Goal: Task Accomplishment & Management: Use online tool/utility

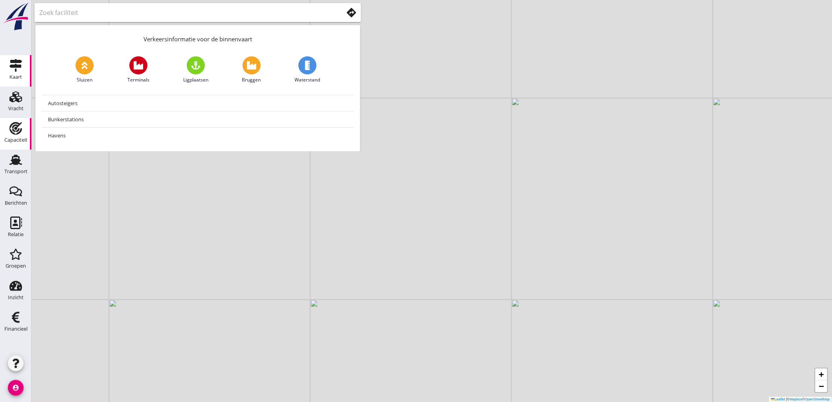
click at [17, 119] on link "Capaciteit Capaciteit" at bounding box center [15, 133] width 31 height 31
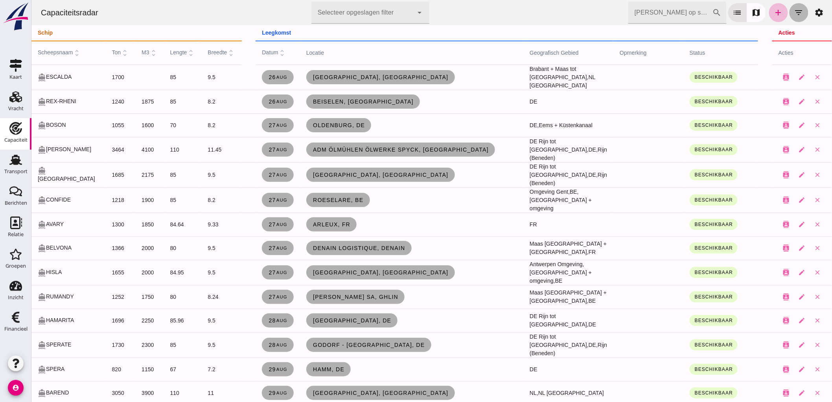
click button "filter_list"
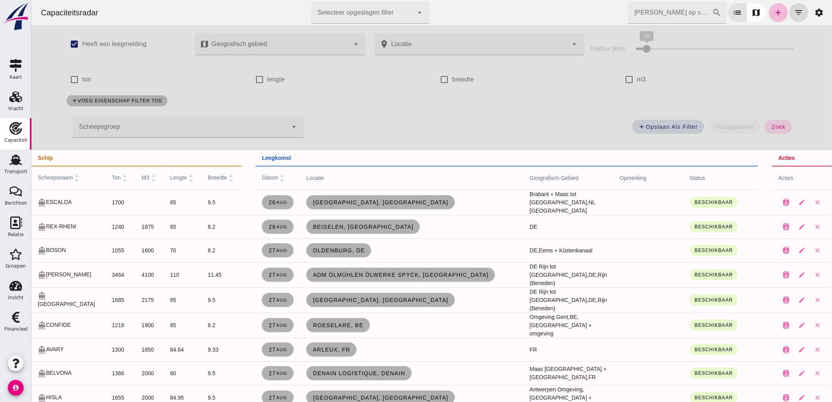
click input "m3"
checkbox input "true"
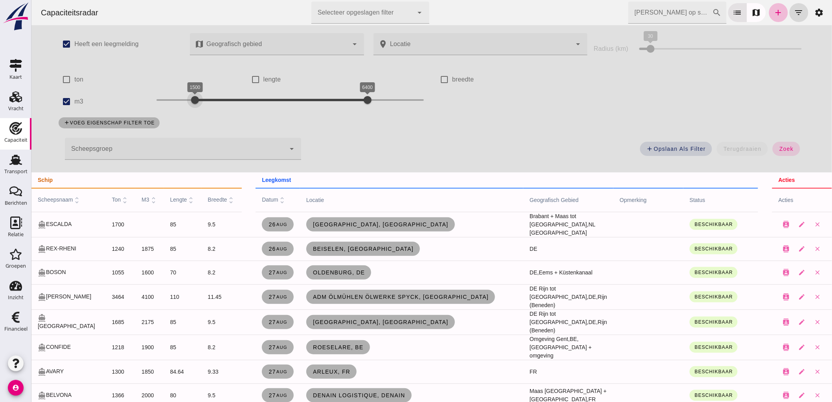
drag, startPoint x: 152, startPoint y: 97, endPoint x: 190, endPoint y: 111, distance: 40.5
click at [190, 111] on div "1500 6400 1500 6400" at bounding box center [289, 101] width 283 height 22
drag, startPoint x: 368, startPoint y: 100, endPoint x: 225, endPoint y: 104, distance: 142.4
click at [225, 104] on div at bounding box center [223, 100] width 16 height 16
click at [765, 154] on div "add Opslaan als filter terugdraaien zoek" at bounding box center [558, 151] width 504 height 28
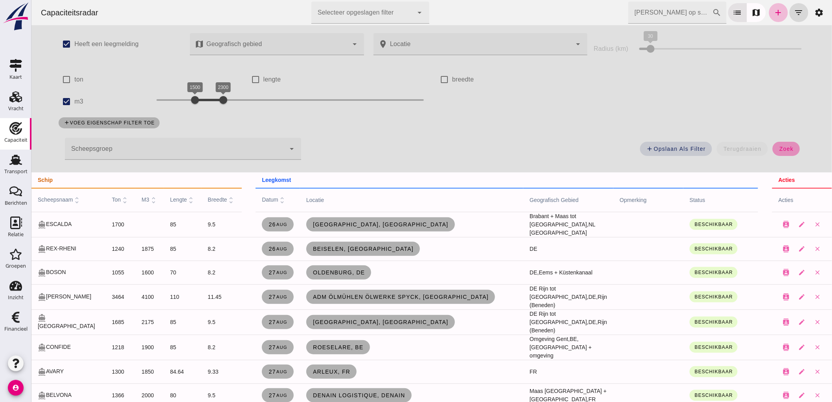
click span "zoek"
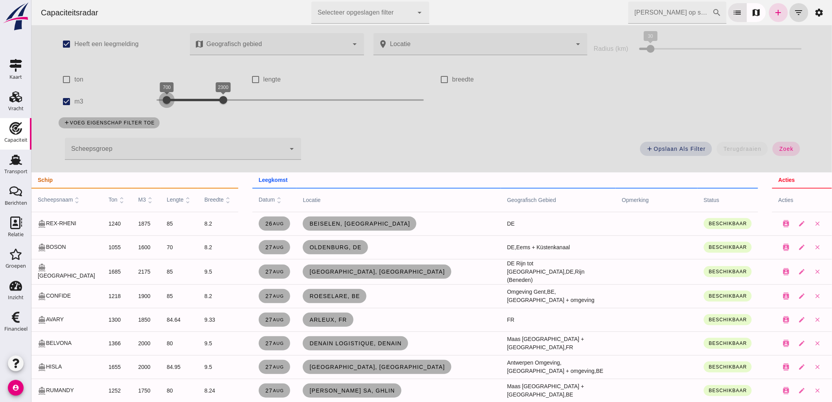
drag, startPoint x: 189, startPoint y: 95, endPoint x: 161, endPoint y: 107, distance: 30.7
click at [161, 107] on div at bounding box center [167, 100] width 16 height 16
drag, startPoint x: 224, startPoint y: 96, endPoint x: 190, endPoint y: 121, distance: 41.6
click div "check_box Heeft een leegmelding map Geografisch gebied Geografisch gebied cance…"
drag, startPoint x: 312, startPoint y: 117, endPoint x: 295, endPoint y: 127, distance: 19.7
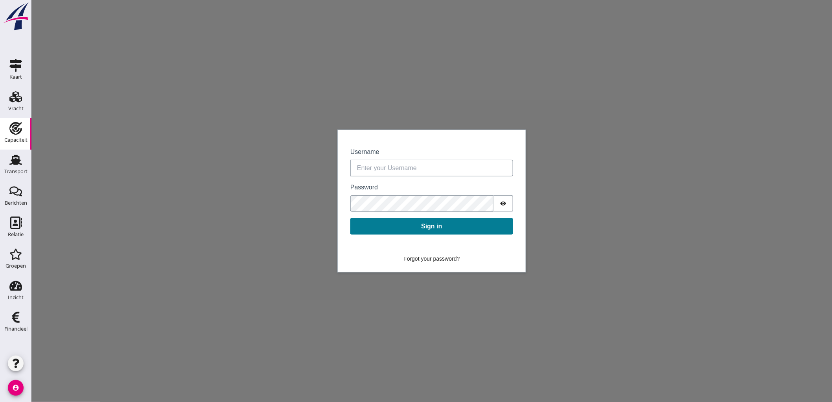
click at [9, 132] on div "Capaciteit" at bounding box center [15, 128] width 19 height 13
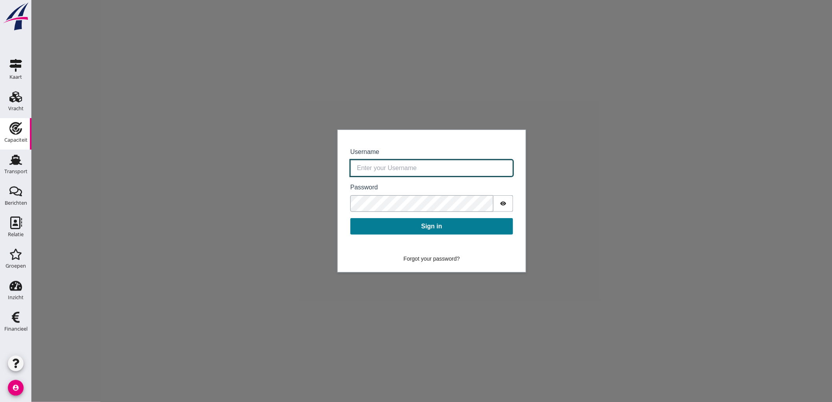
click input "Username"
type input "[EMAIL_ADDRESS][DOMAIN_NAME]"
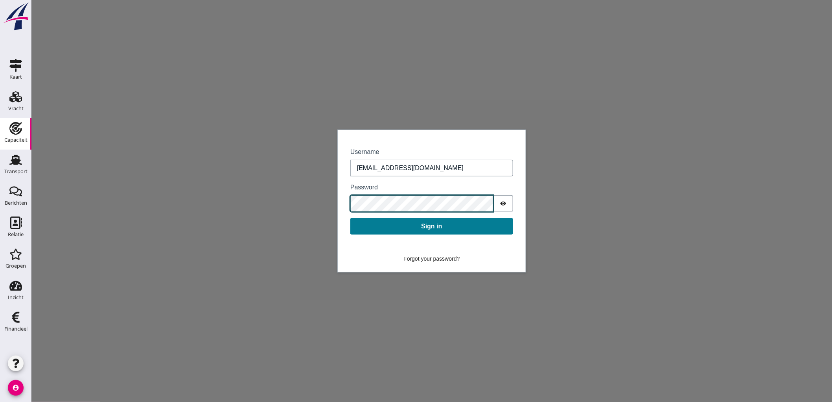
click button "Sign in"
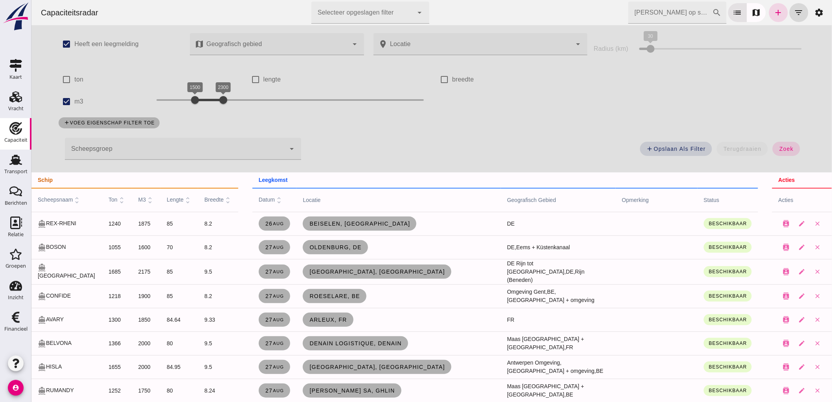
click at [74, 98] on label "m3" at bounding box center [78, 101] width 9 height 22
click input "m3"
checkbox input "false"
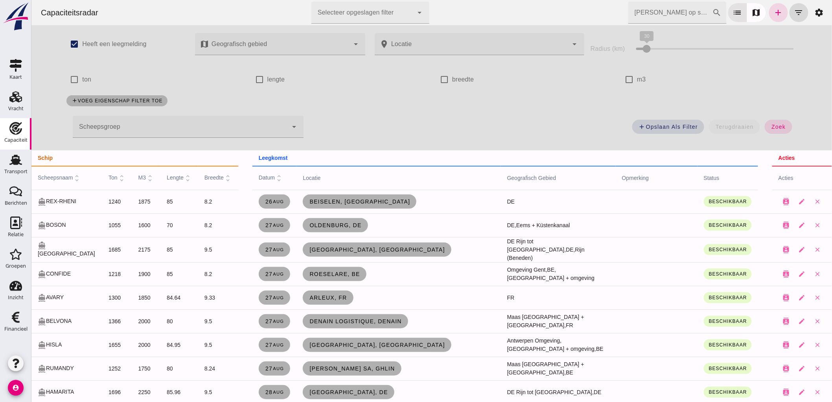
click at [785, 119] on div "add Opslaan als filter terugdraaien zoek" at bounding box center [554, 129] width 493 height 28
click span "zoek"
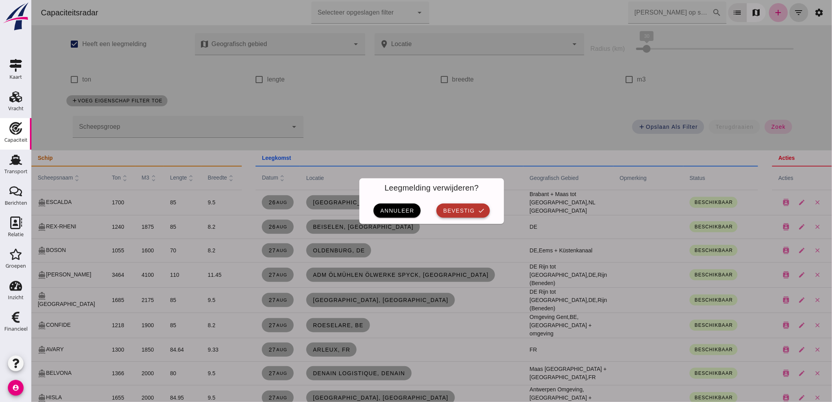
click at [444, 214] on button "bevestig check" at bounding box center [462, 210] width 53 height 14
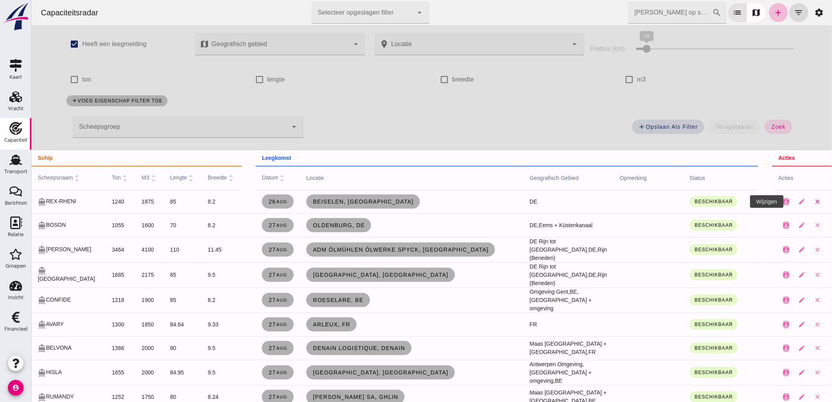
click at [814, 203] on icon "close" at bounding box center [817, 201] width 7 height 7
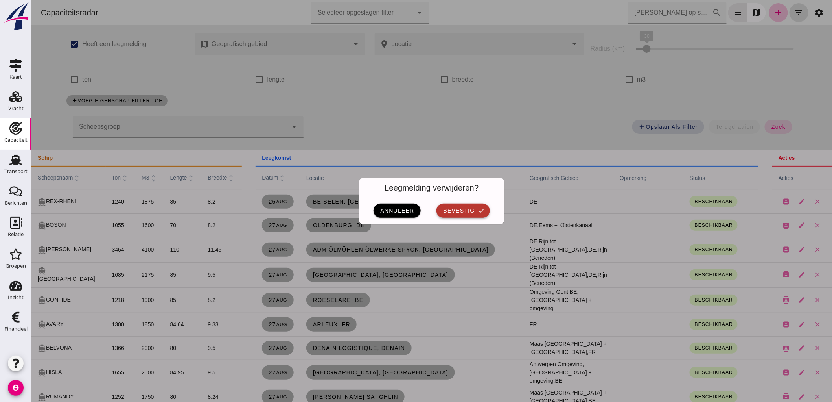
click span "bevestig"
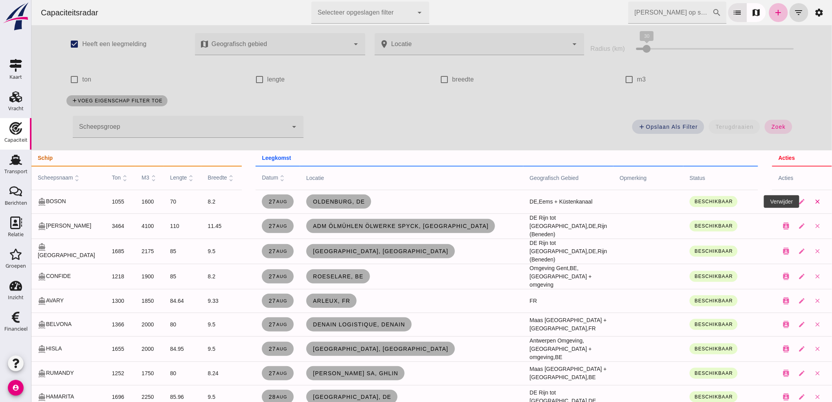
click at [814, 203] on icon "close" at bounding box center [817, 201] width 7 height 7
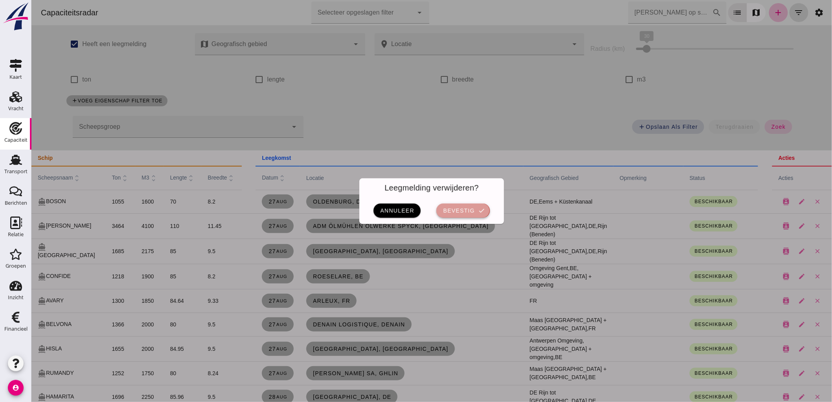
click span "bevestig"
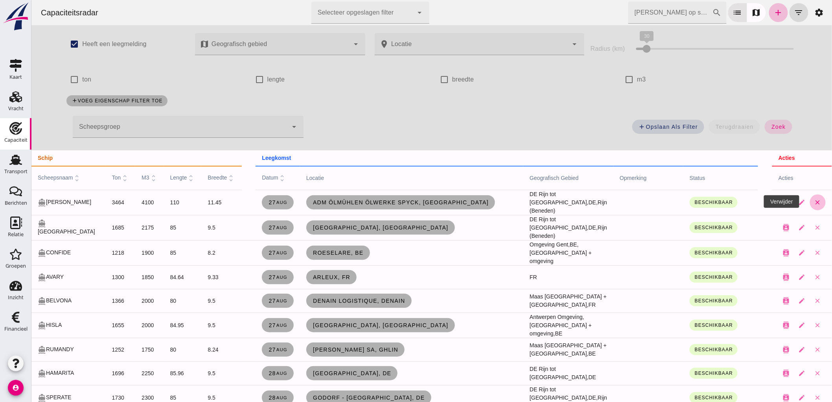
click at [814, 199] on icon "close" at bounding box center [817, 202] width 7 height 7
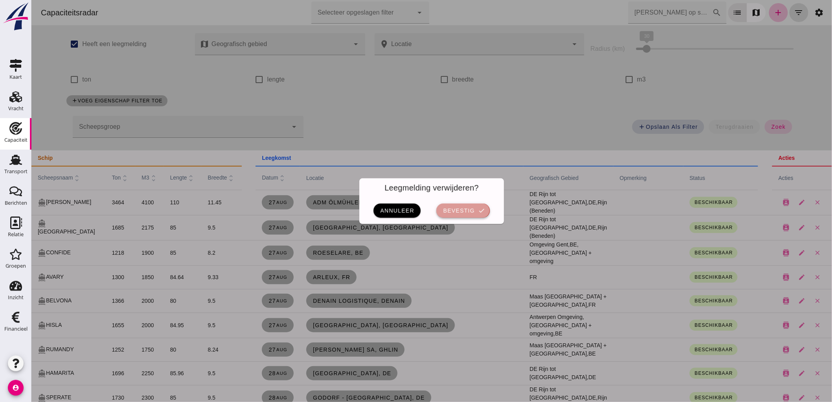
click at [463, 206] on button "bevestig check" at bounding box center [462, 210] width 53 height 14
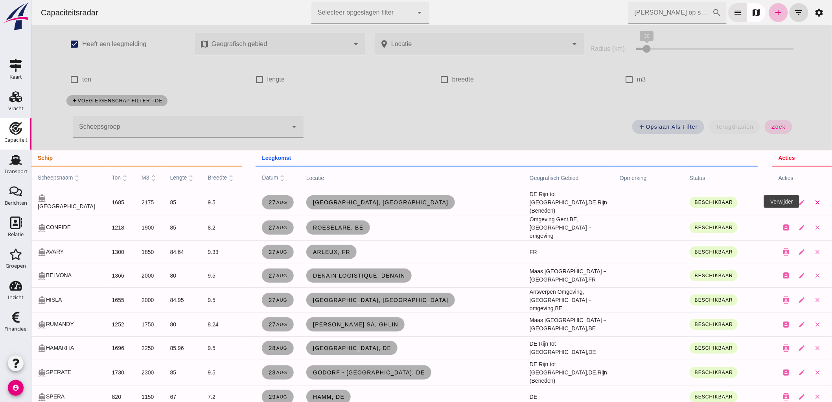
click at [814, 203] on icon "close" at bounding box center [817, 202] width 7 height 7
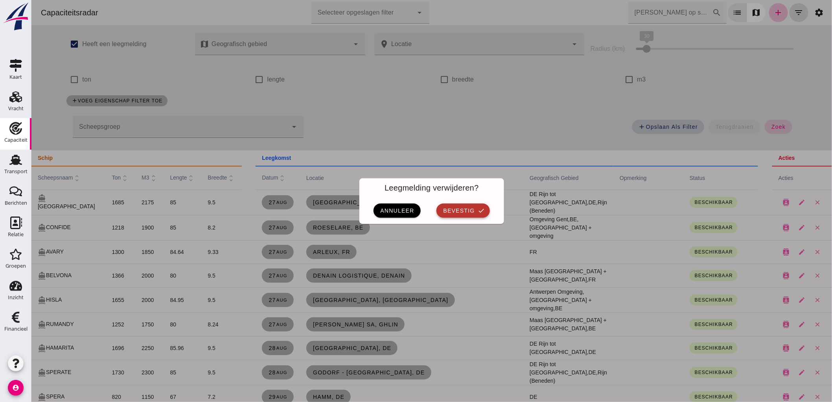
click at [473, 214] on button "bevestig check" at bounding box center [462, 210] width 53 height 14
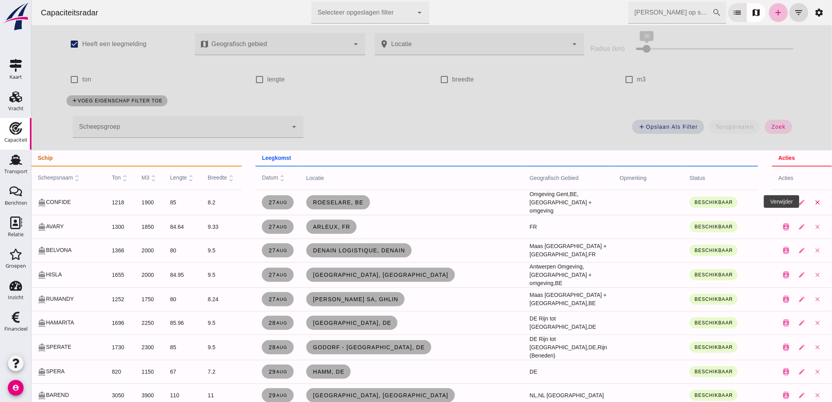
click at [814, 199] on icon "close" at bounding box center [817, 202] width 7 height 7
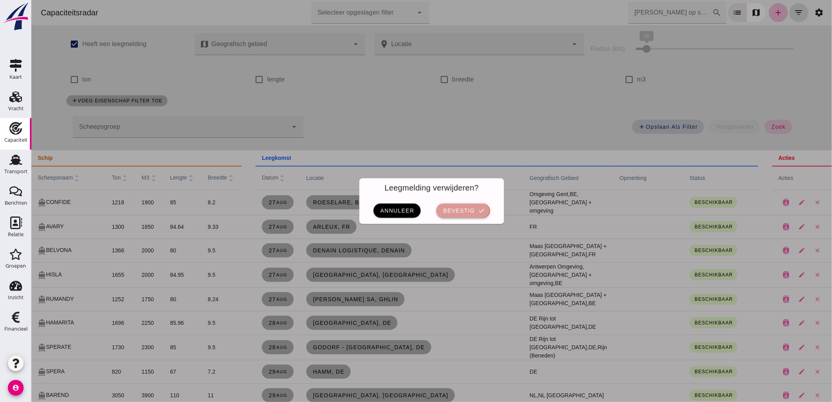
click at [475, 205] on button "bevestig check" at bounding box center [462, 210] width 53 height 14
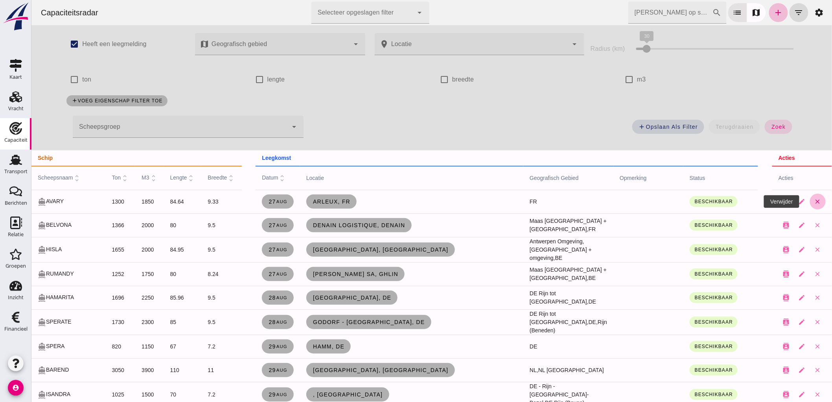
click at [814, 203] on icon "close" at bounding box center [817, 201] width 7 height 7
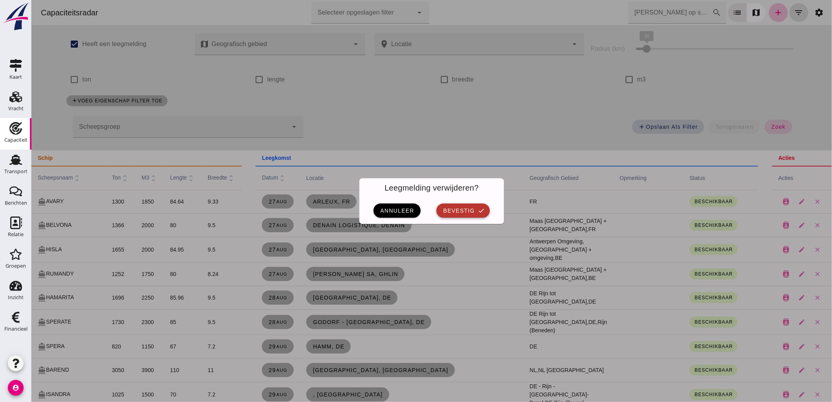
click at [479, 207] on icon "check" at bounding box center [481, 210] width 7 height 7
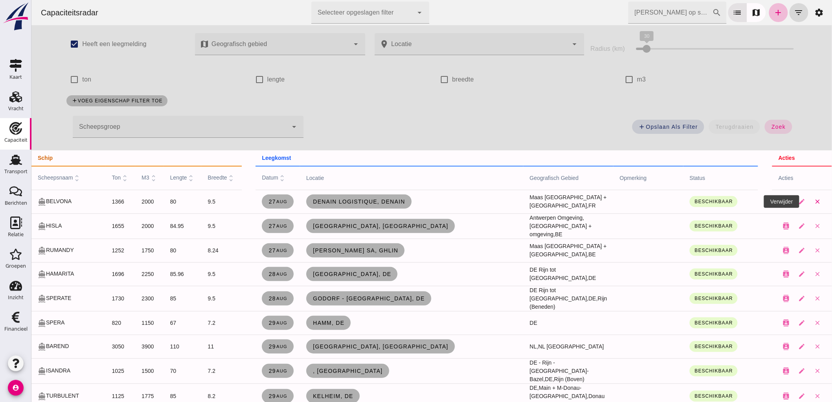
click button "close"
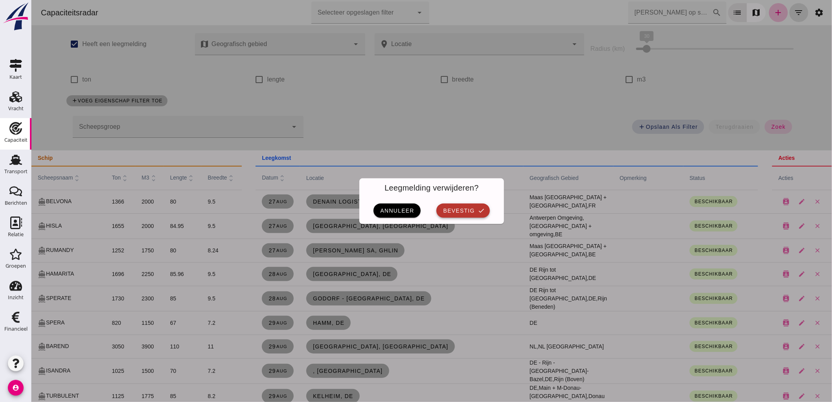
click at [461, 214] on button "bevestig check" at bounding box center [462, 210] width 53 height 14
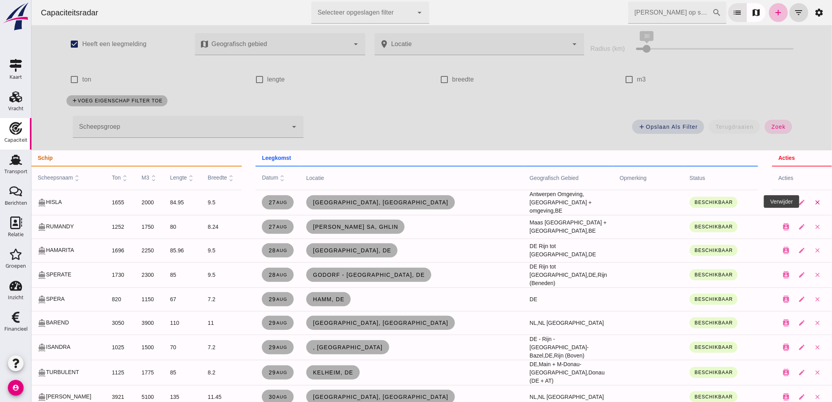
click at [814, 202] on icon "close" at bounding box center [817, 202] width 7 height 7
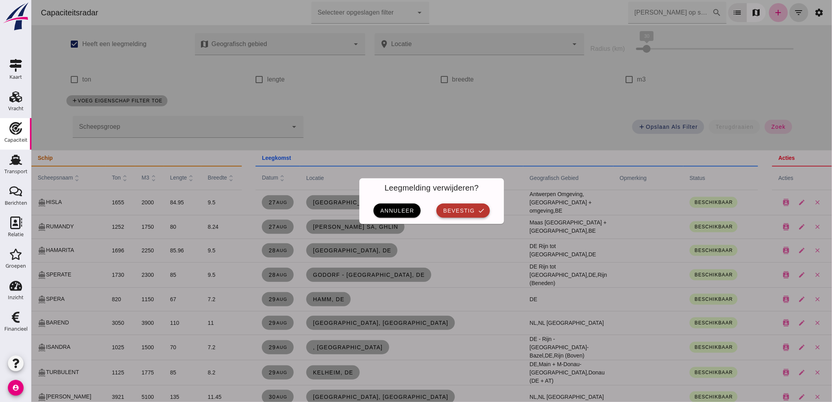
click span "bevestig"
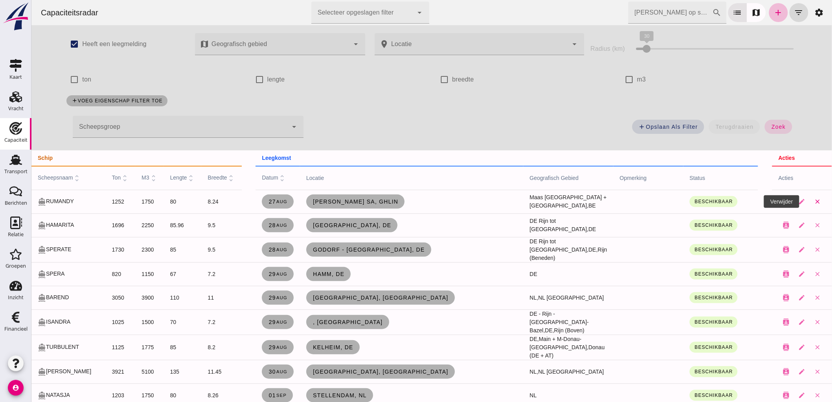
click at [814, 203] on icon "close" at bounding box center [817, 201] width 7 height 7
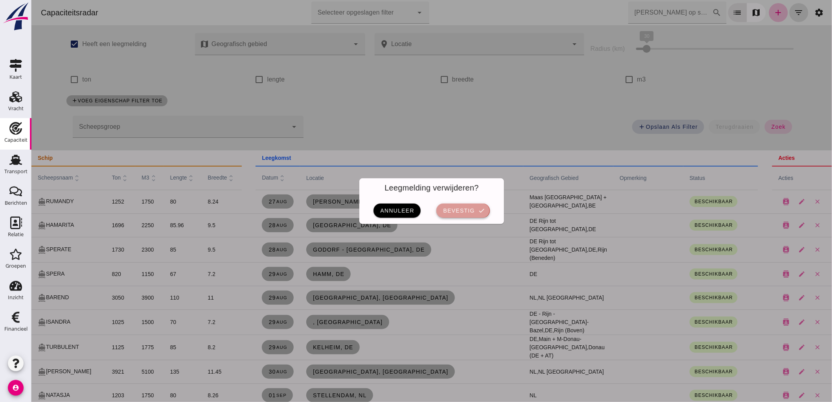
click at [465, 205] on button "bevestig check" at bounding box center [462, 210] width 53 height 14
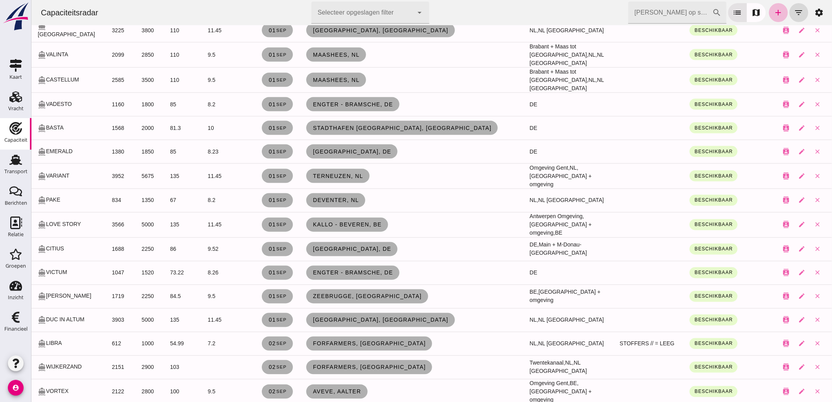
scroll to position [481, 0]
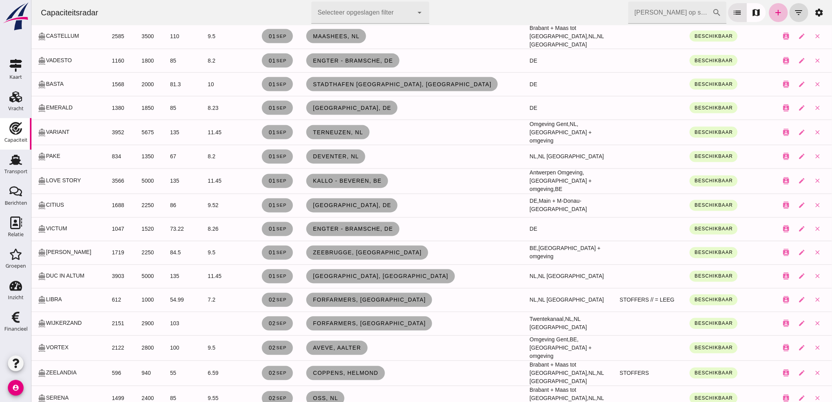
click input "[PERSON_NAME] op scheepsnaam"
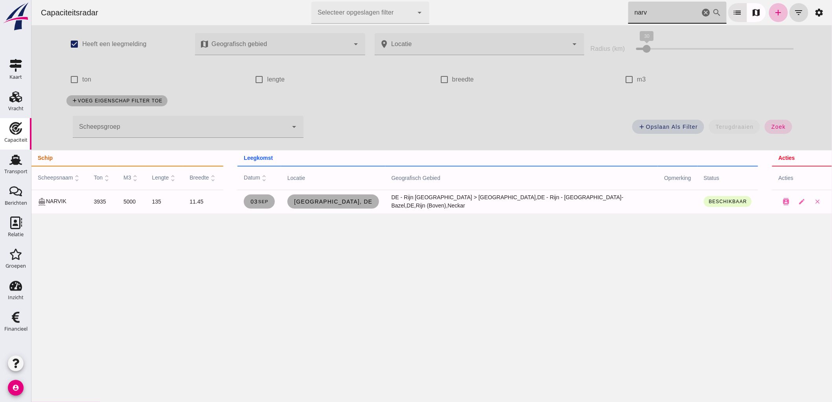
scroll to position [0, 0]
type input "narvi"
click icon "cancel"
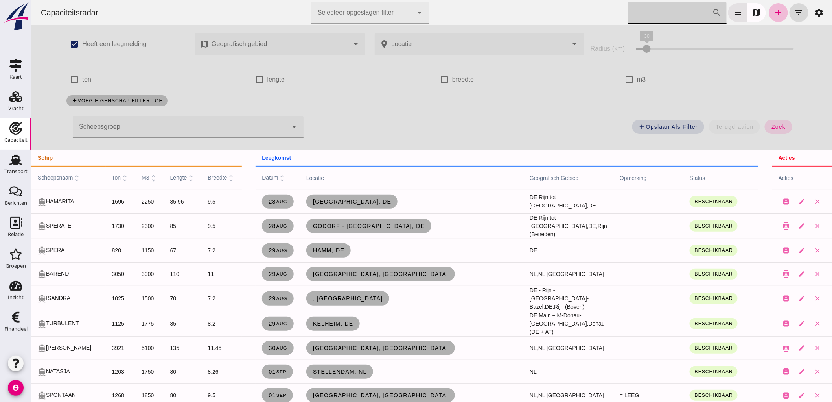
drag, startPoint x: 697, startPoint y: 17, endPoint x: 0, endPoint y: -32, distance: 699.1
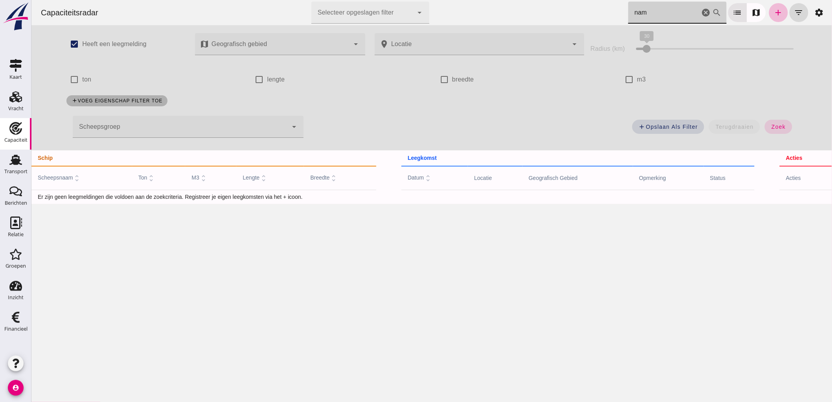
type input "nam"
click at [774, 15] on icon "add" at bounding box center [778, 12] width 9 height 9
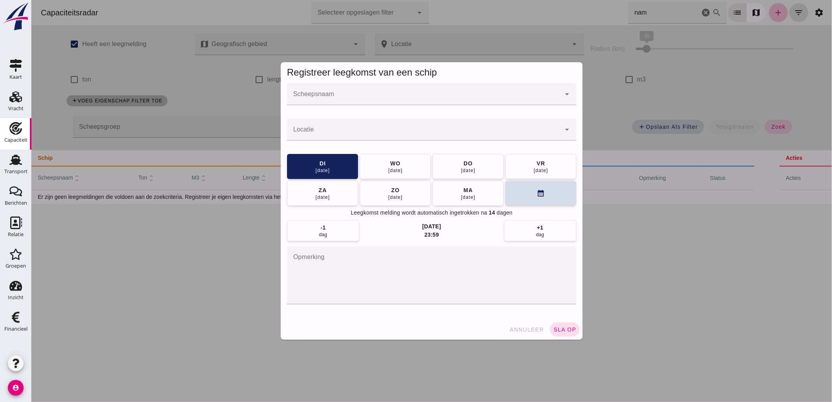
click input "Scheepsnaam"
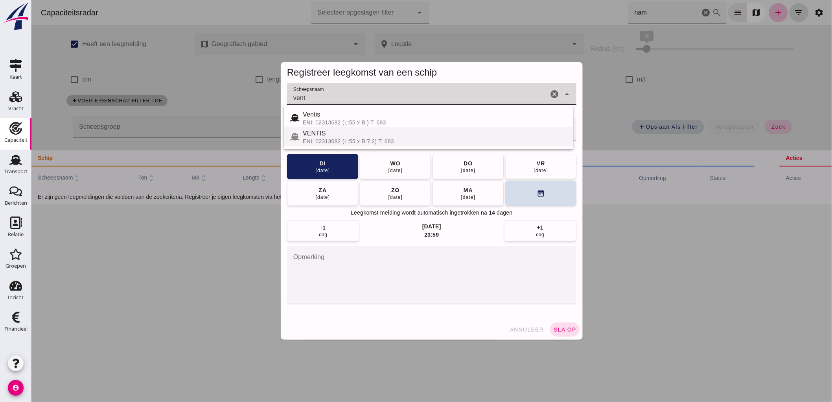
click at [347, 139] on div "ENI: 02313682 (L:55 x B:7.2) T: 683" at bounding box center [434, 141] width 264 height 6
type input "VENTIS"
click div
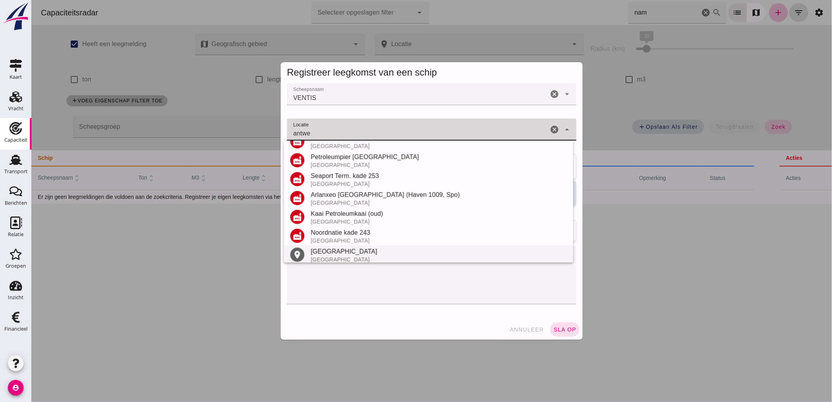
scroll to position [130, 0]
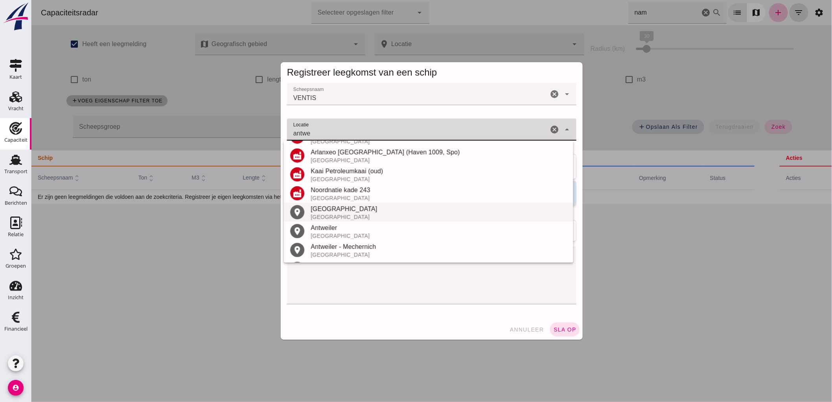
click at [352, 211] on div "[GEOGRAPHIC_DATA]" at bounding box center [438, 208] width 256 height 9
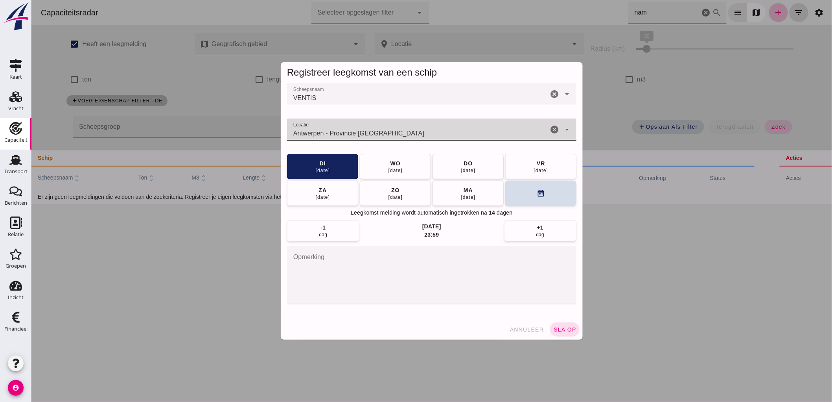
type input "Antwerpen - Provincie [GEOGRAPHIC_DATA]"
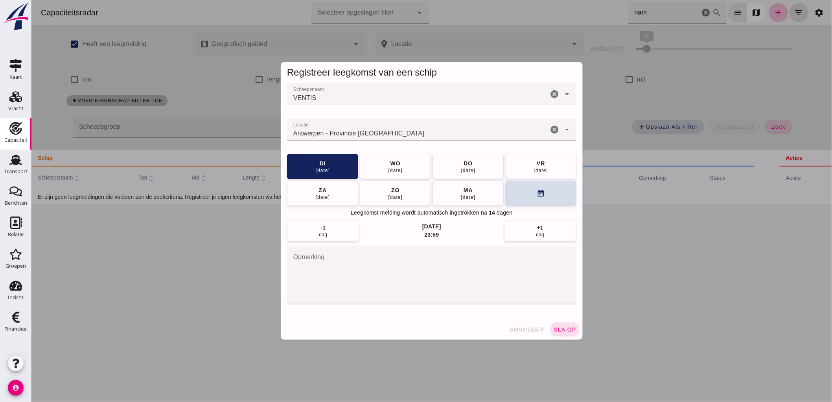
click div "annuleer sla op"
click button "sla op"
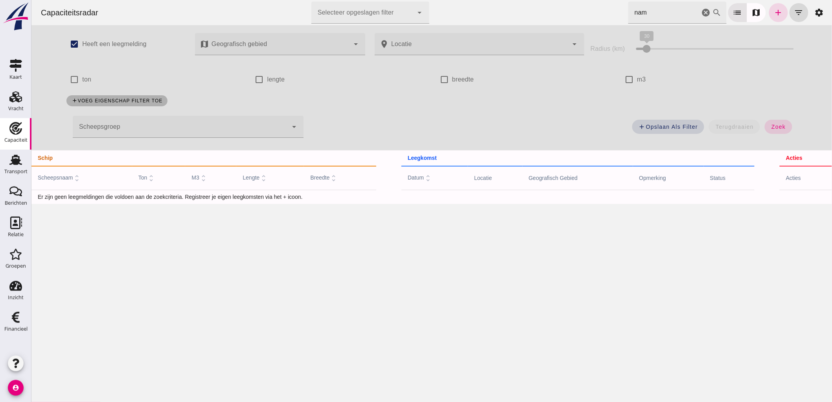
click input "nam"
click div "[PERSON_NAME] op scheepsnaam nam cancel search"
click icon "cancel"
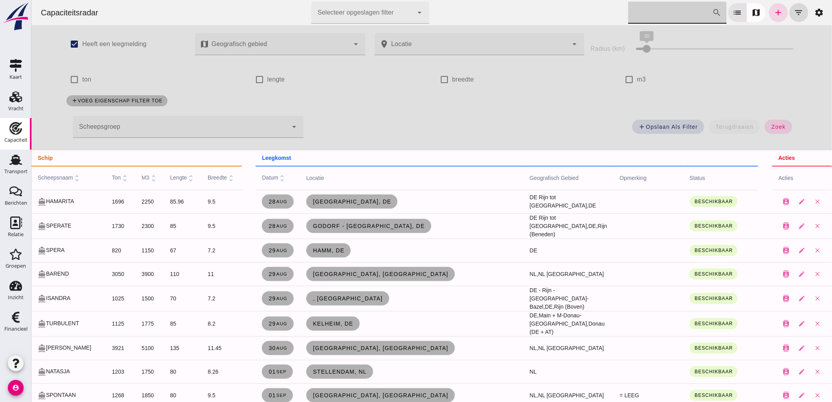
click input "[PERSON_NAME] op scheepsnaam"
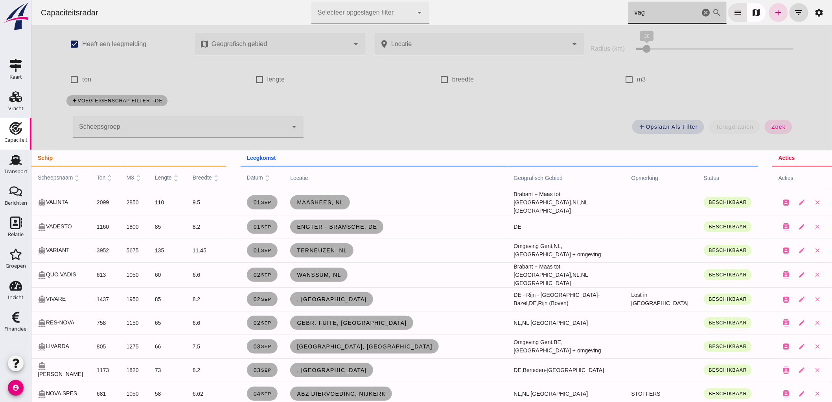
type input "vaga"
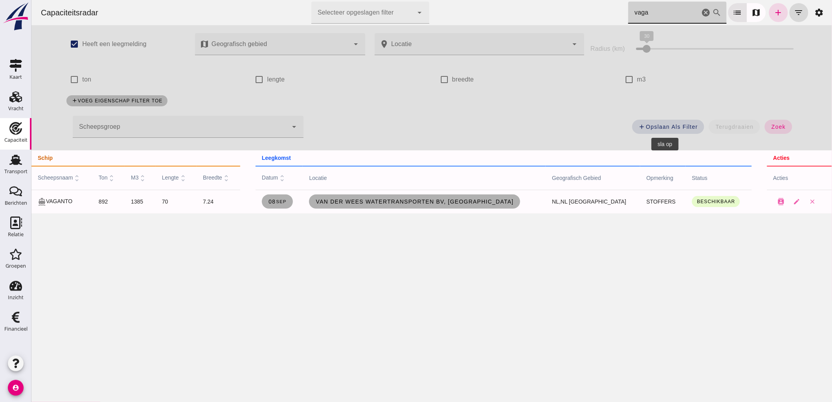
click icon "cancel"
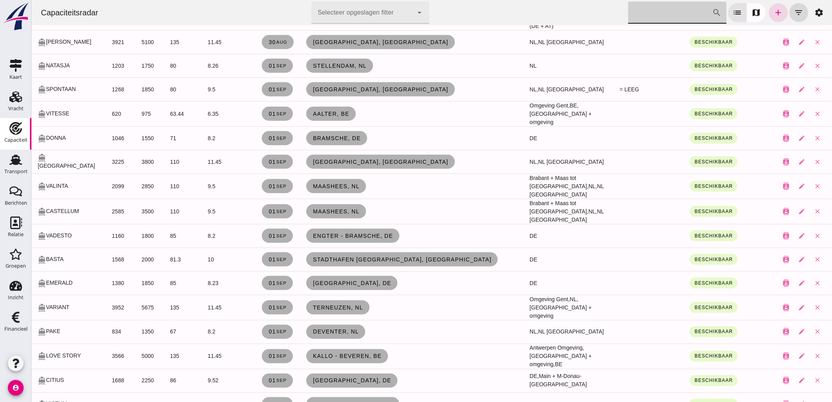
scroll to position [0, 0]
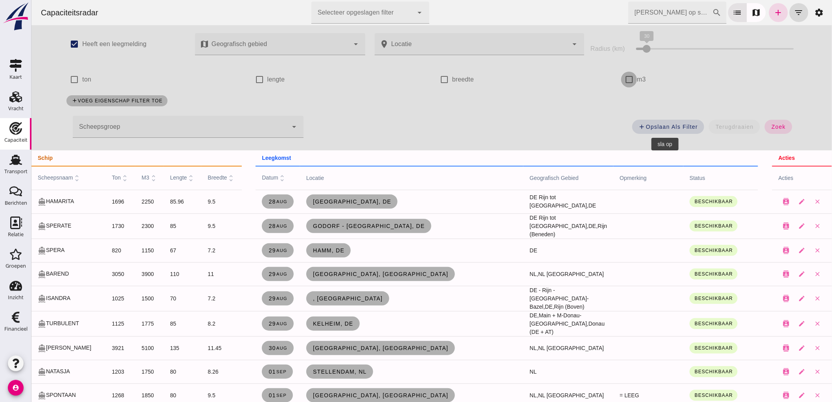
click input "m3"
checkbox input "true"
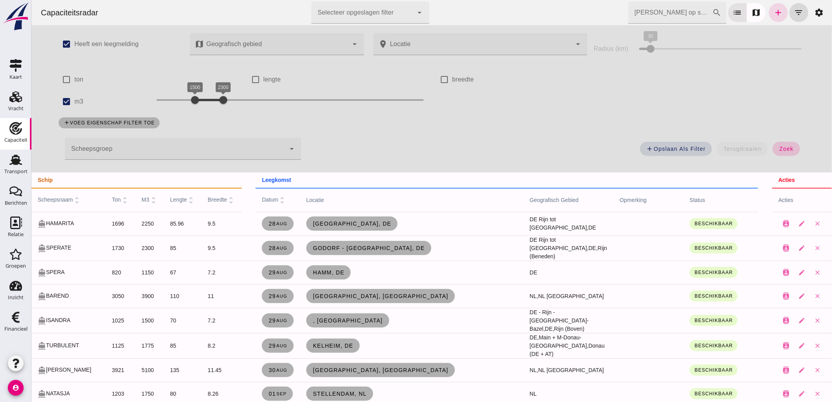
click span "zoek"
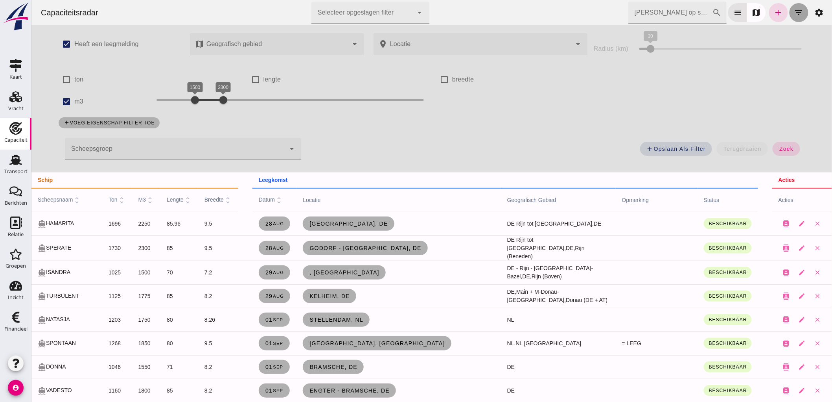
click at [795, 15] on icon "filter_list" at bounding box center [798, 12] width 9 height 9
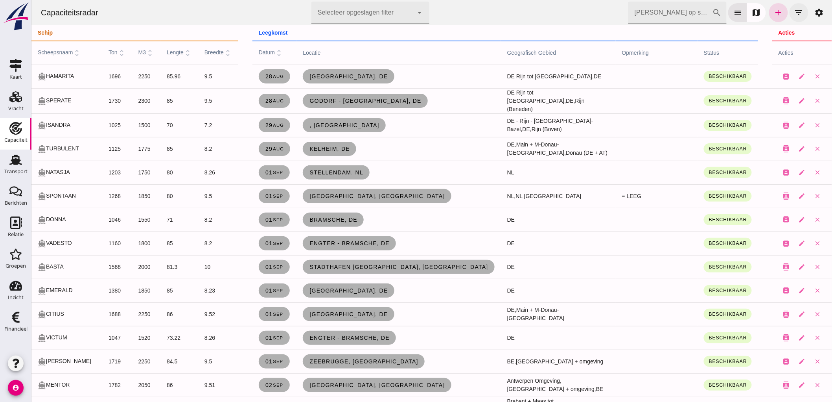
click at [794, 11] on icon "filter_list" at bounding box center [798, 12] width 9 height 9
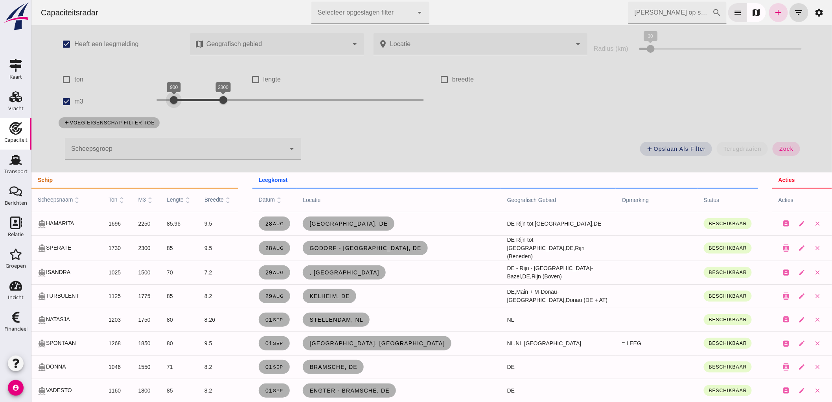
drag, startPoint x: 190, startPoint y: 101, endPoint x: 170, endPoint y: 111, distance: 23.0
click at [170, 111] on div "900 2300 900 2300" at bounding box center [289, 101] width 283 height 22
drag, startPoint x: 223, startPoint y: 103, endPoint x: 205, endPoint y: 124, distance: 27.4
click div "check_box Heeft een leegmelding map Geografisch gebied Geografisch gebied cance…"
click button "zoek"
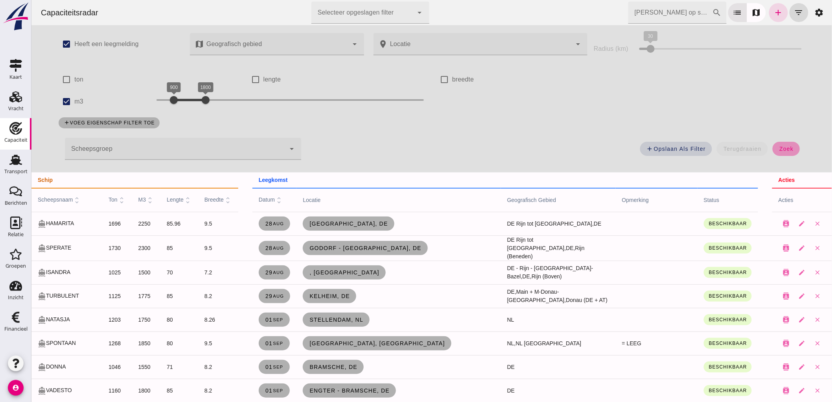
click button "zoek"
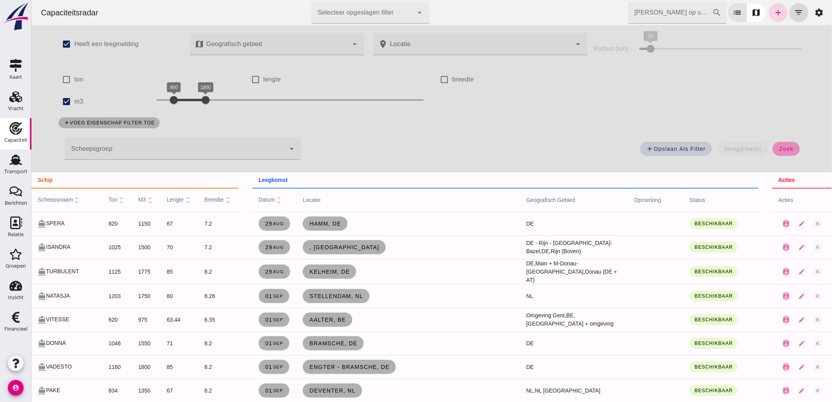
click button "zoek"
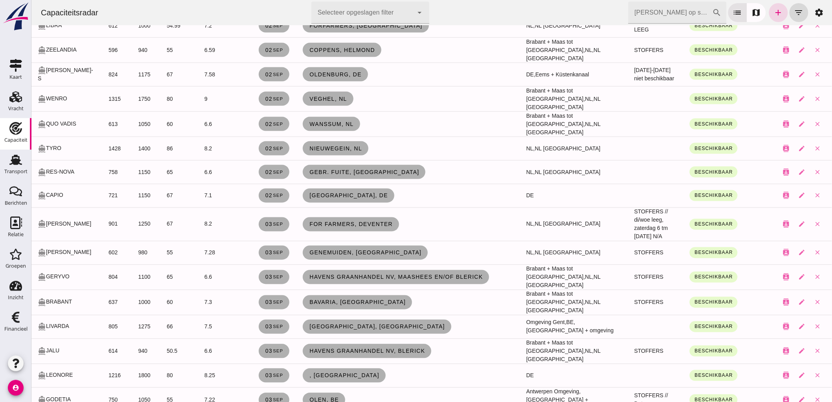
scroll to position [524, 0]
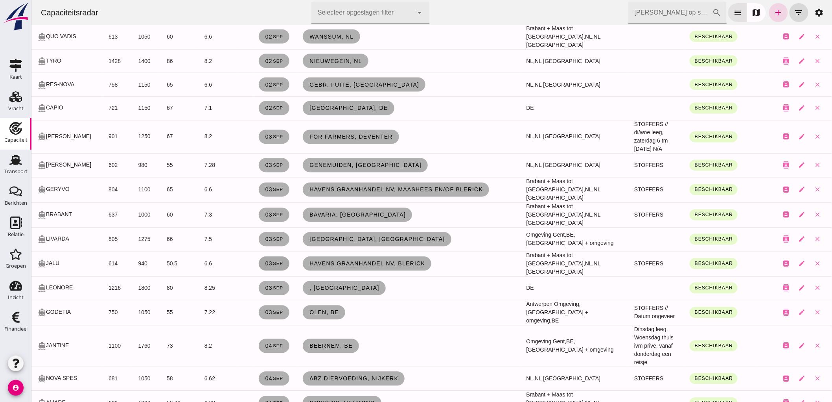
click at [258, 256] on link "[DATE]" at bounding box center [273, 263] width 31 height 14
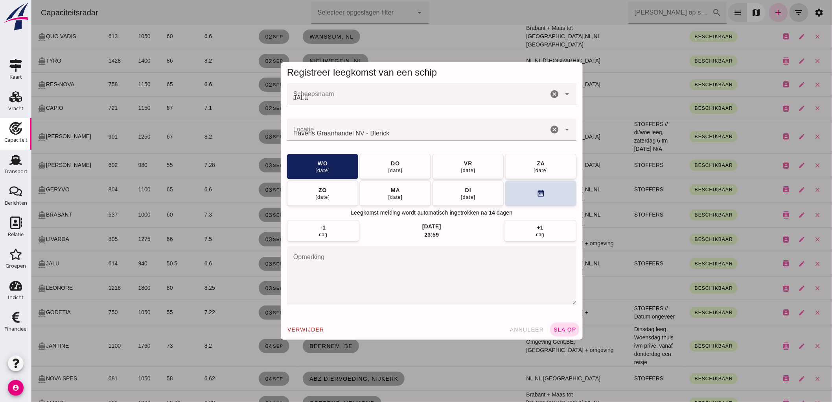
scroll to position [0, 0]
click button "[DATE]"
click span "sla op"
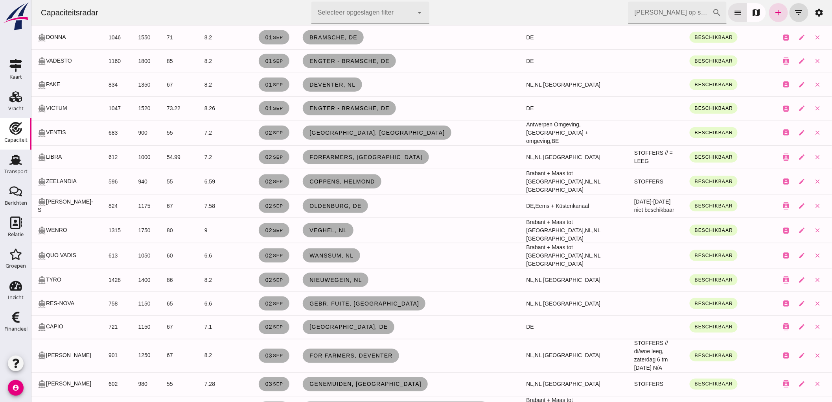
scroll to position [349, 0]
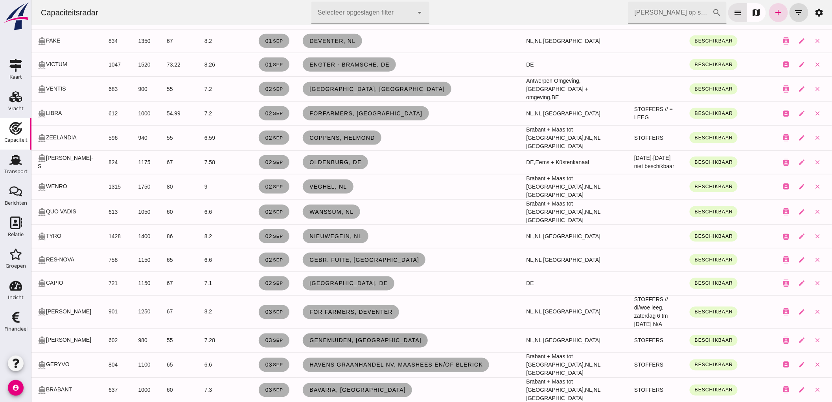
click span "Genemuiden, [GEOGRAPHIC_DATA]"
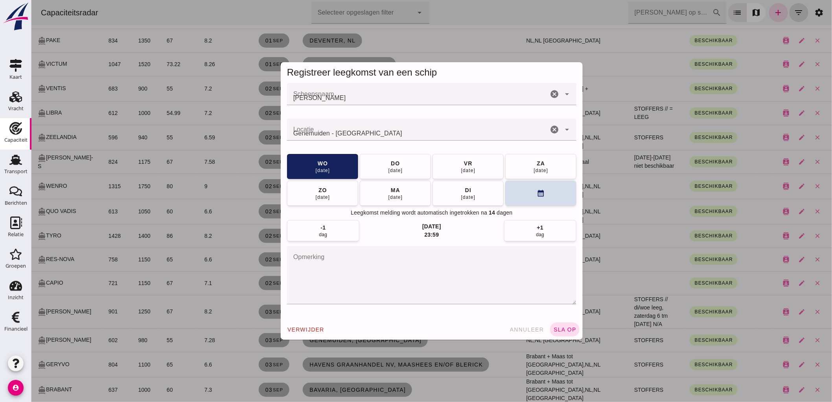
scroll to position [0, 0]
click div "[DATE]"
click span "sla op"
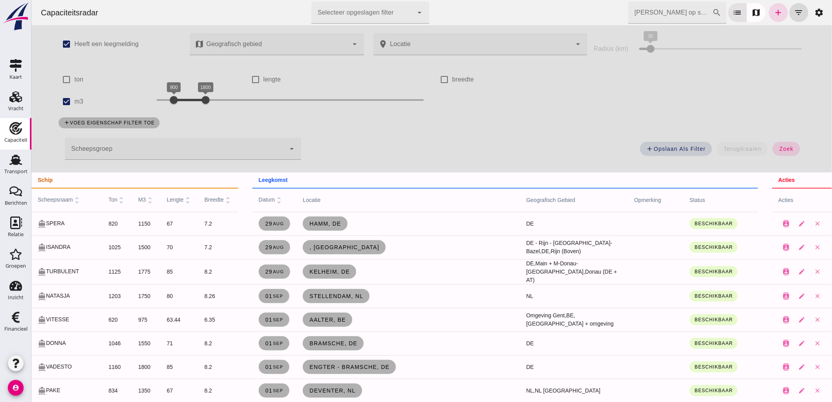
scroll to position [218, 0]
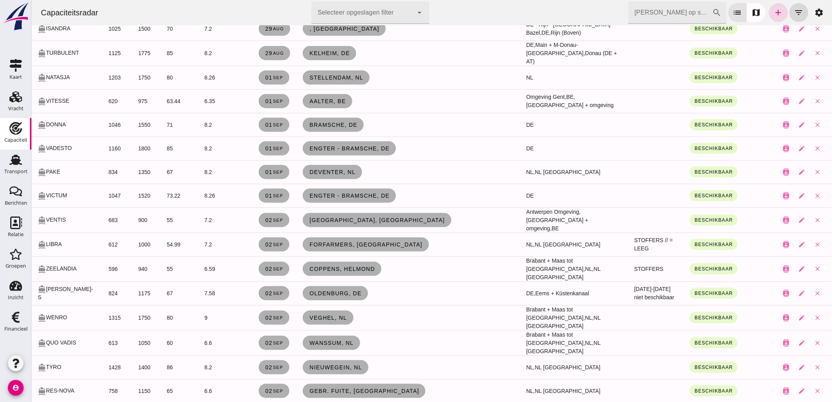
click input "[PERSON_NAME] op scheepsnaam"
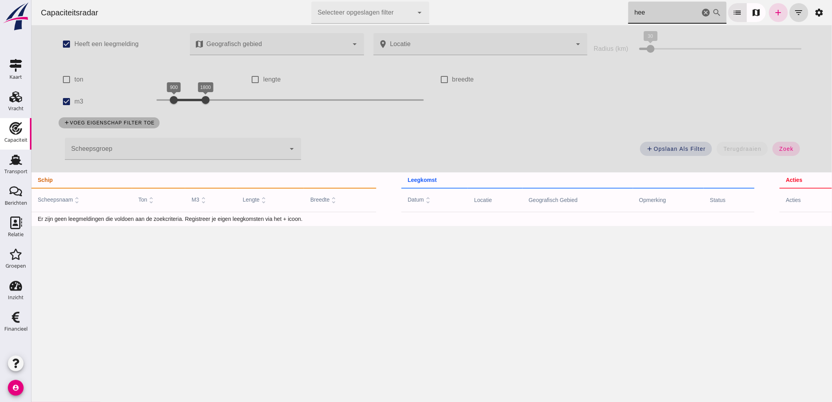
scroll to position [0, 0]
type input "hee"
drag, startPoint x: 60, startPoint y: 96, endPoint x: 106, endPoint y: 102, distance: 46.8
click input "m3"
checkbox input "false"
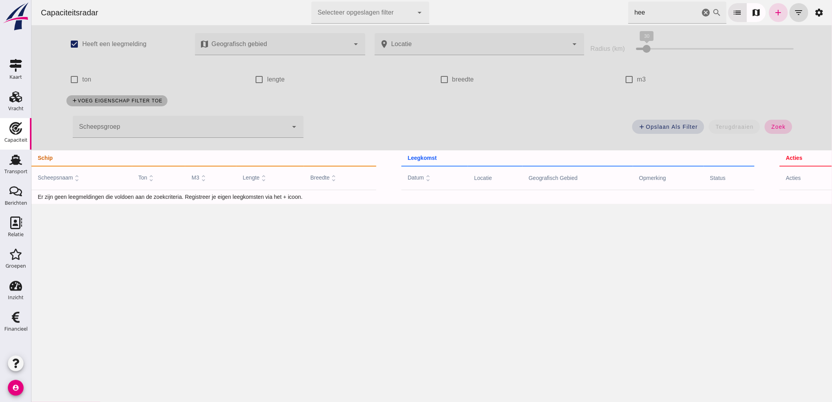
click span "zoek"
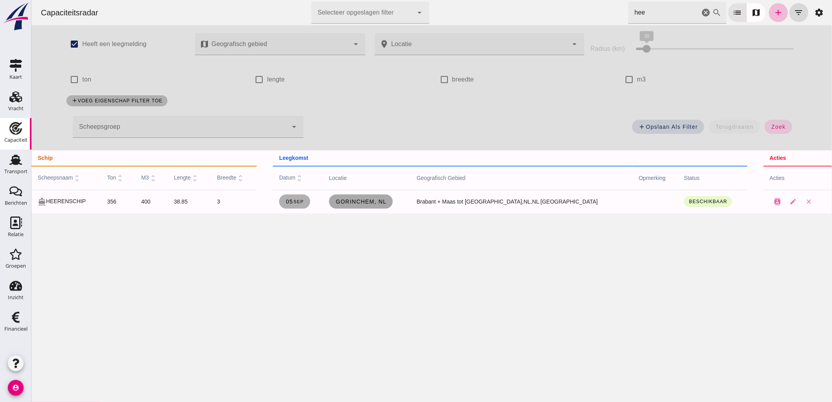
click at [381, 206] on link "Gorinchem, nl" at bounding box center [361, 201] width 64 height 14
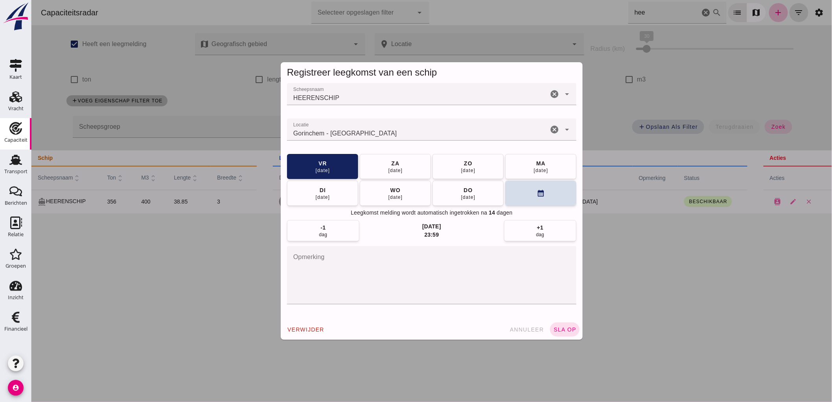
click icon "cancel"
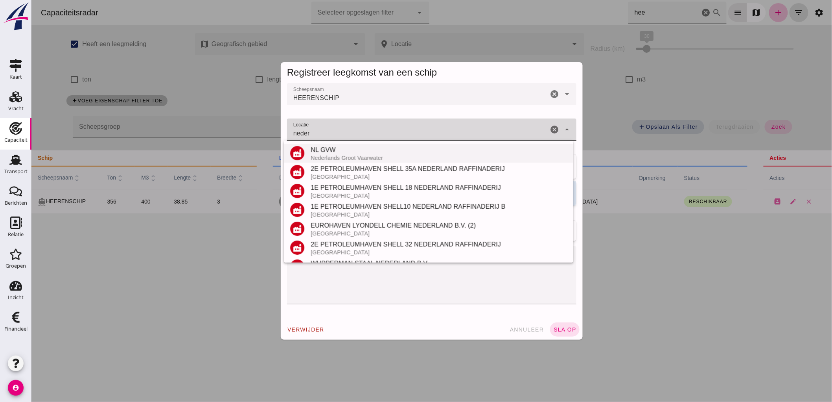
click at [400, 155] on div "Nederlands Groot Vaarwater" at bounding box center [438, 158] width 256 height 6
type input "NL GVW - Nederlands Groot Vaarwater"
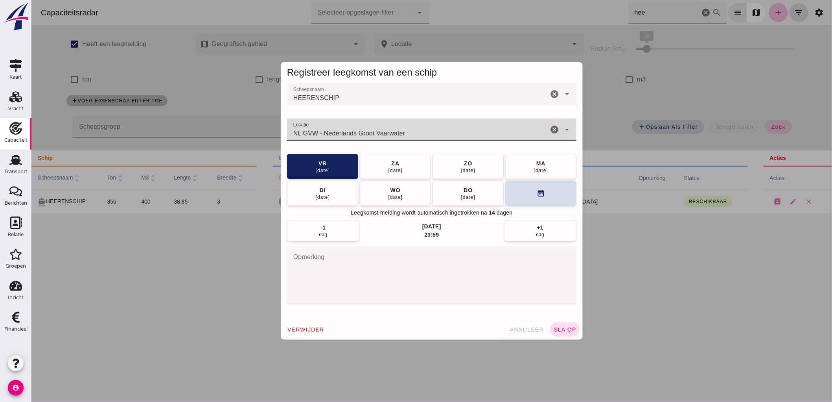
click icon "cancel"
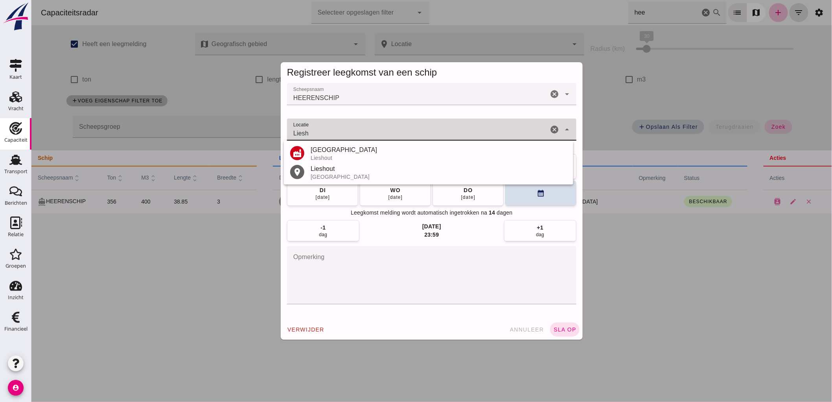
type input "Bavaria - [GEOGRAPHIC_DATA]"
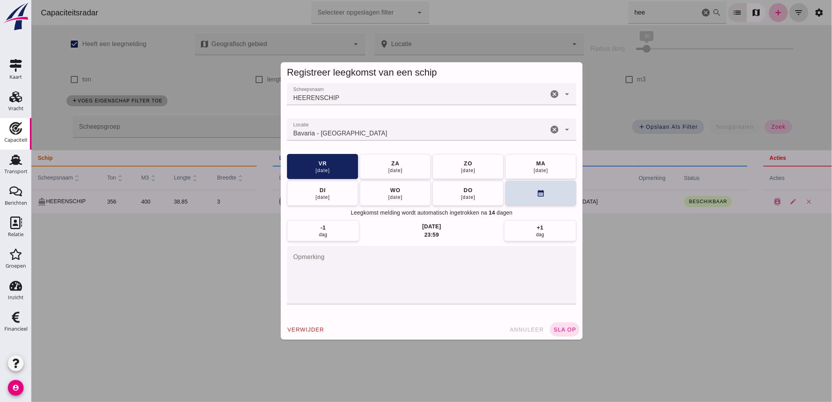
click textarea "opmerking"
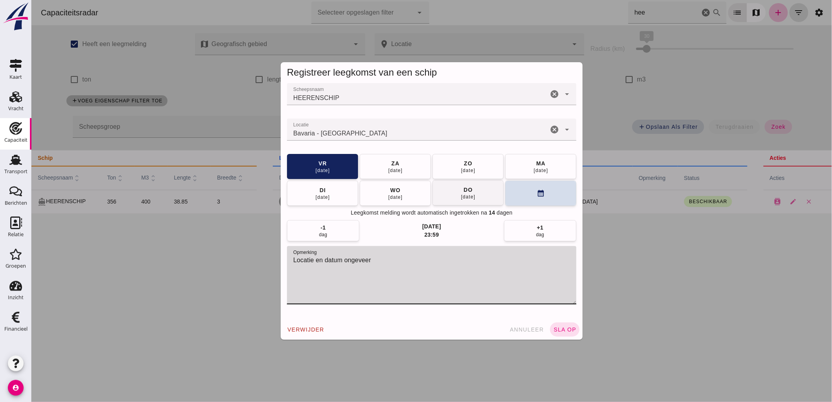
type textarea "Locatie en datum ongeveer"
click button "[DATE]"
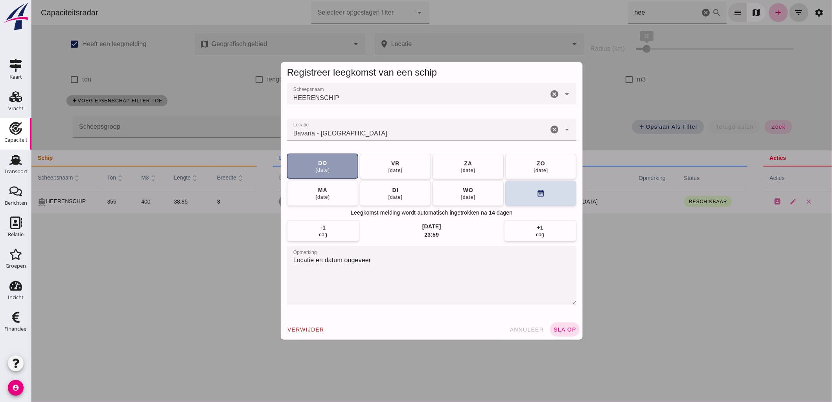
click div "[DATE]"
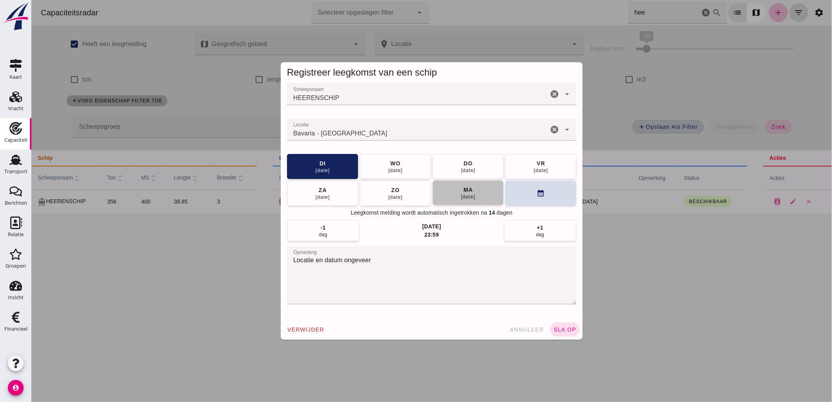
click div "[DATE]"
click button "[DATE]"
click button "sla op"
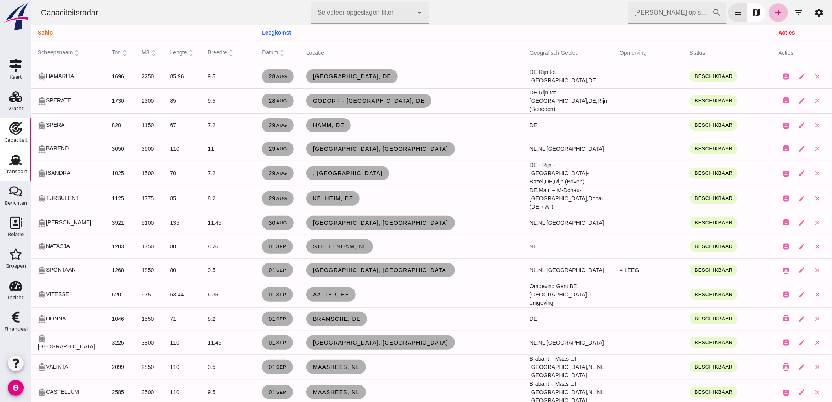
click at [16, 169] on div "Transport" at bounding box center [15, 171] width 23 height 5
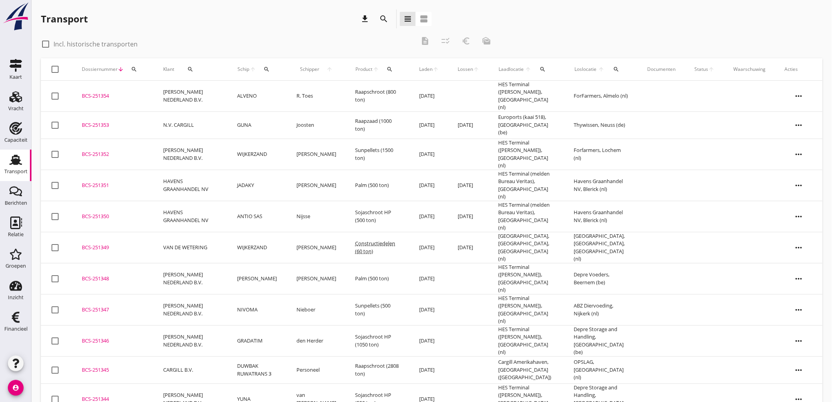
click at [193, 92] on td "PETERSON NEDERLAND B.V." at bounding box center [191, 96] width 74 height 31
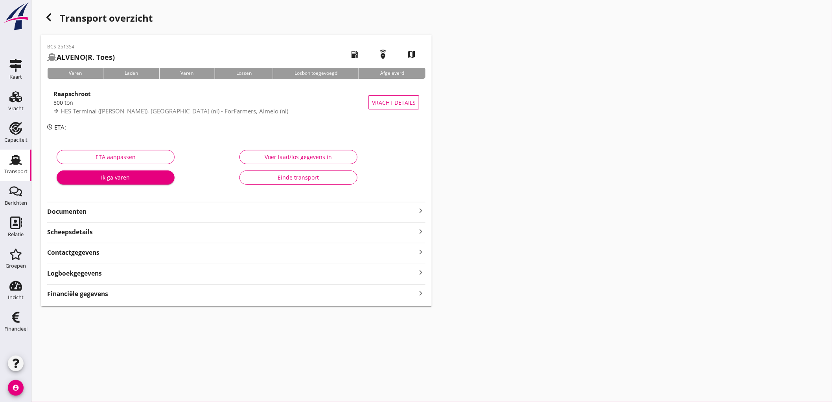
click at [111, 297] on div "Financiële gegevens keyboard_arrow_right" at bounding box center [236, 293] width 378 height 11
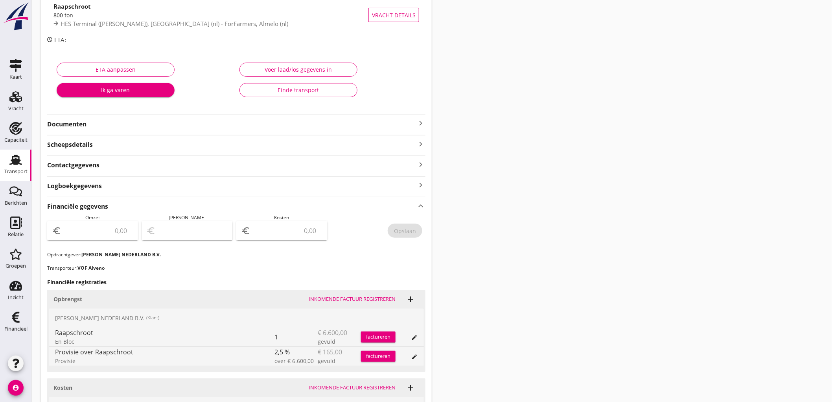
scroll to position [131, 0]
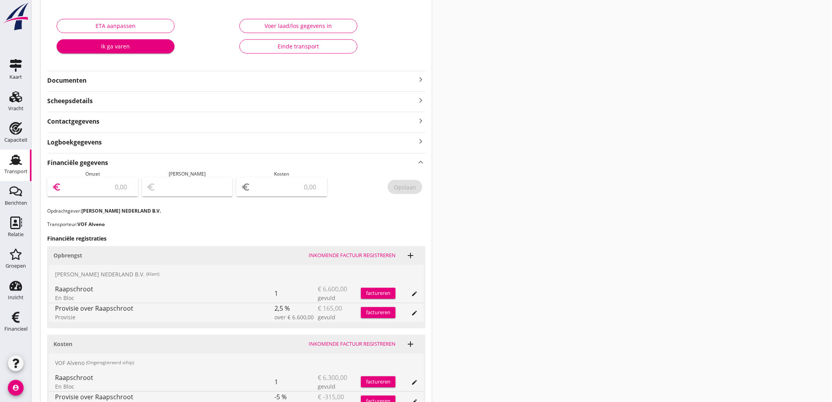
drag, startPoint x: 105, startPoint y: 186, endPoint x: 118, endPoint y: 186, distance: 13.0
click at [109, 186] on input "number" at bounding box center [98, 187] width 70 height 13
type input "6435"
type input "6430.00"
type input "5"
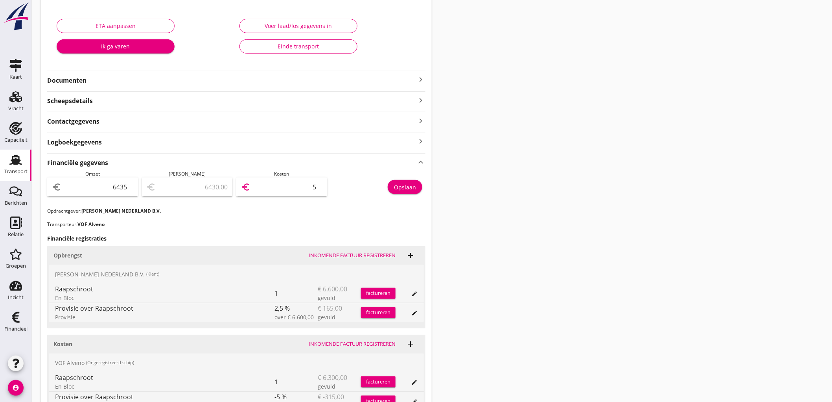
type input "6376.00"
type input "59"
type input "5837.00"
type input "598"
type input "450.00"
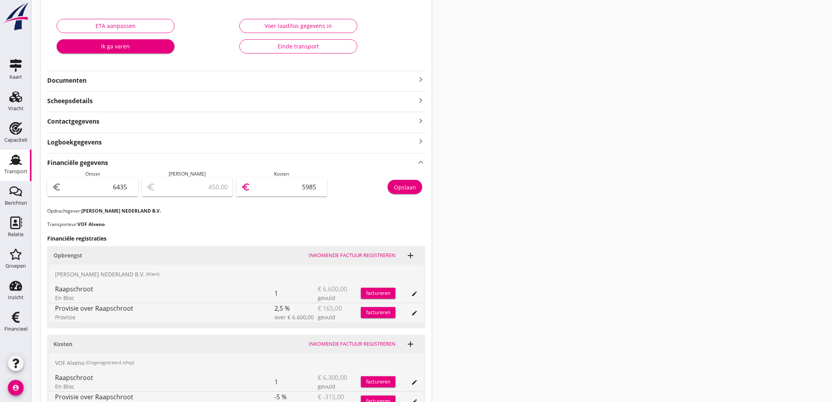
type input "5985"
click at [411, 191] on div "Opslaan" at bounding box center [405, 187] width 22 height 8
click at [24, 158] on div "Transport" at bounding box center [15, 159] width 19 height 13
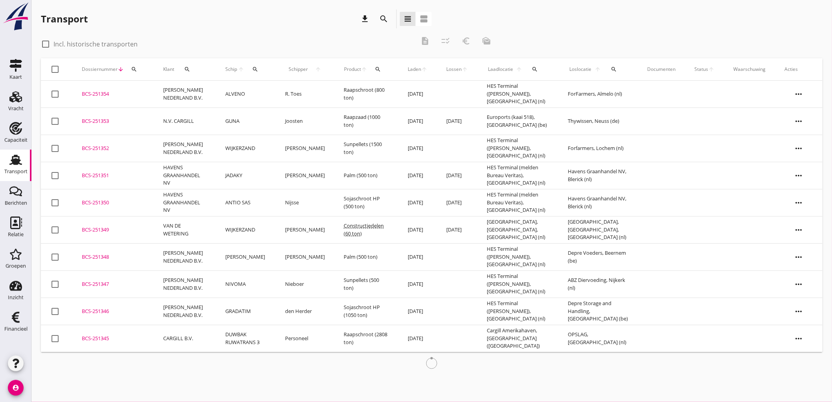
click at [159, 123] on td "N.V. CARGILL" at bounding box center [185, 120] width 62 height 27
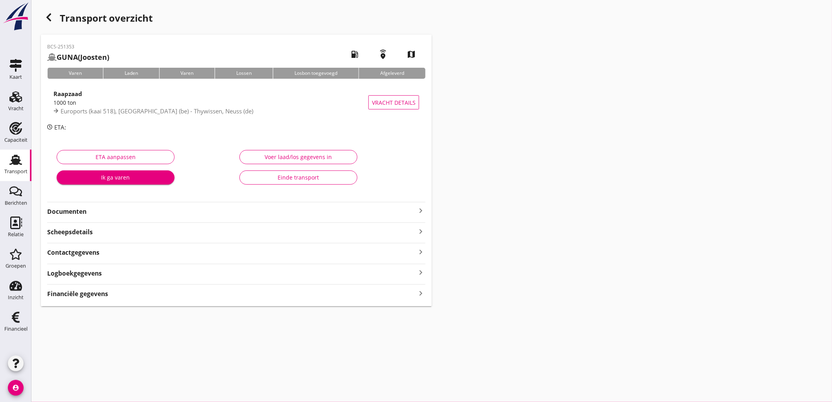
click at [96, 297] on strong "Financiële gegevens" at bounding box center [77, 293] width 61 height 9
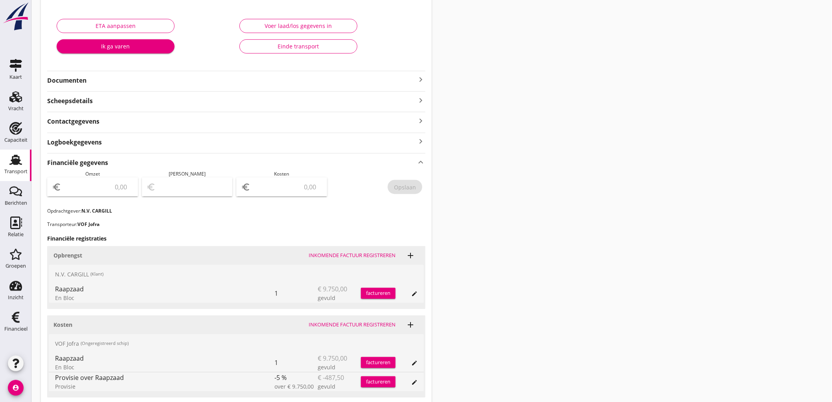
scroll to position [192, 0]
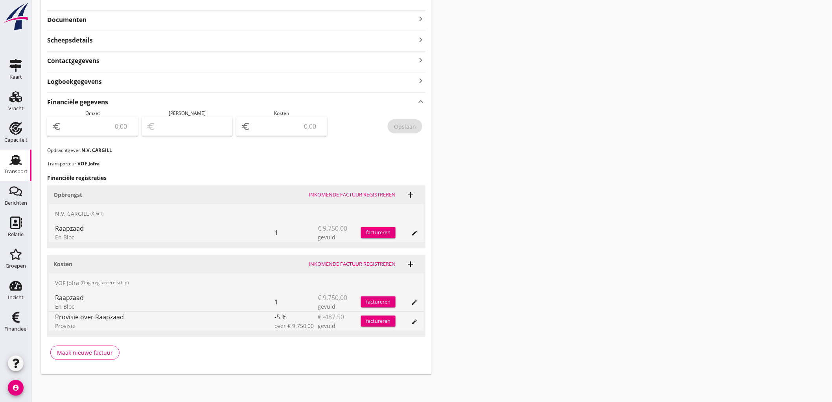
click at [94, 124] on input "number" at bounding box center [98, 126] width 70 height 13
type input "9750"
type input "9741.00"
type input "9"
type input "9658.00"
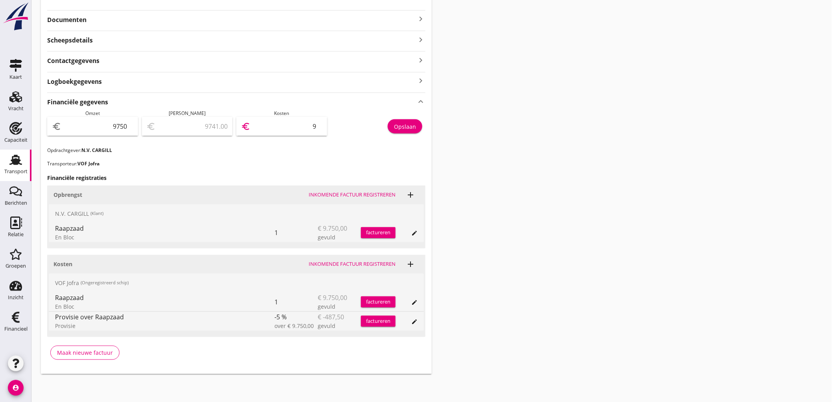
type input "92"
type input "8824.00"
type input "926"
type input "488.00"
type input "9262"
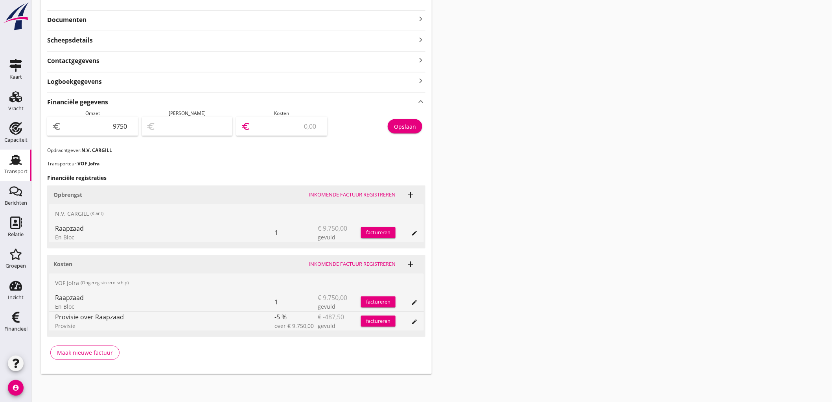
type input "487.50"
type input "9262.50"
click at [7, 162] on div "Transport" at bounding box center [15, 159] width 19 height 13
